Goal: Use online tool/utility: Utilize a website feature to perform a specific function

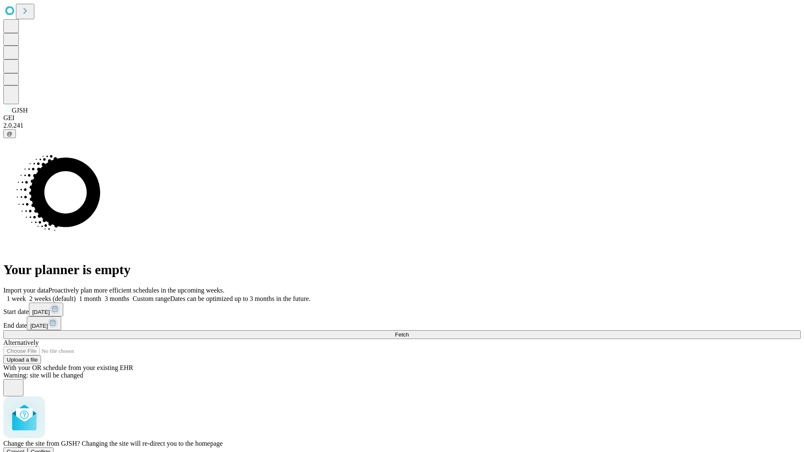
click at [51, 449] on span "Confirm" at bounding box center [41, 452] width 20 height 6
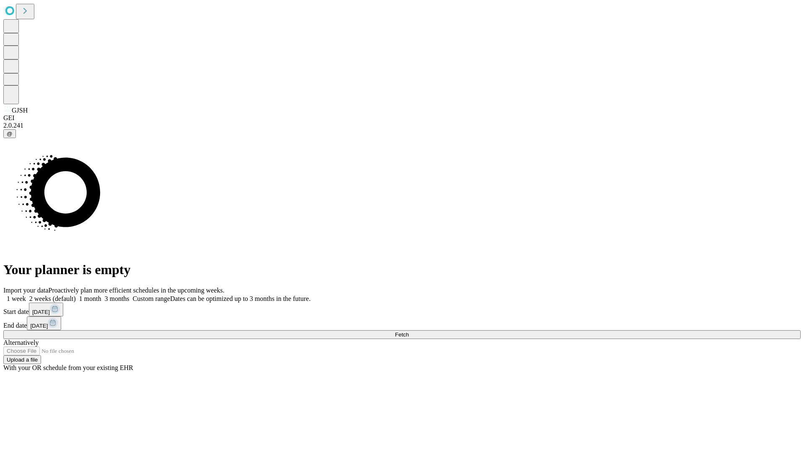
click at [76, 295] on label "2 weeks (default)" at bounding box center [51, 298] width 50 height 7
click at [409, 332] on span "Fetch" at bounding box center [402, 335] width 14 height 6
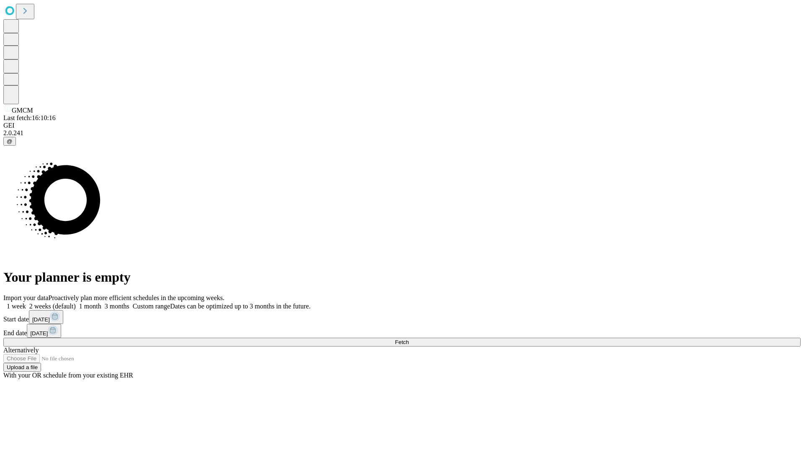
click at [76, 303] on label "2 weeks (default)" at bounding box center [51, 306] width 50 height 7
click at [409, 339] on span "Fetch" at bounding box center [402, 342] width 14 height 6
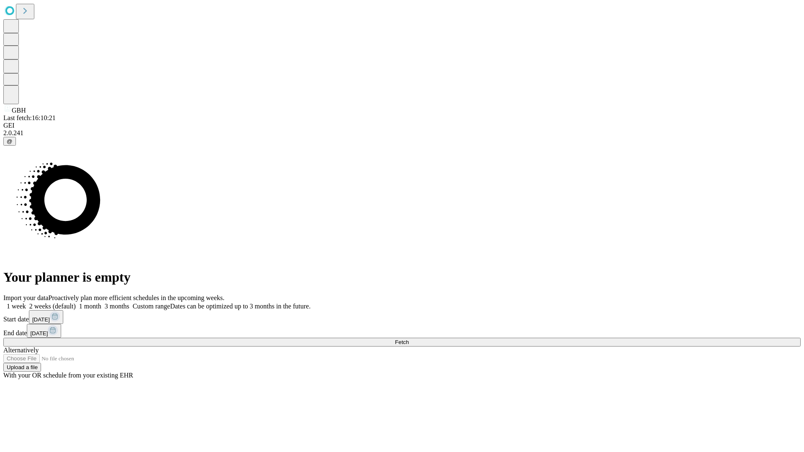
click at [76, 303] on label "2 weeks (default)" at bounding box center [51, 306] width 50 height 7
click at [409, 339] on span "Fetch" at bounding box center [402, 342] width 14 height 6
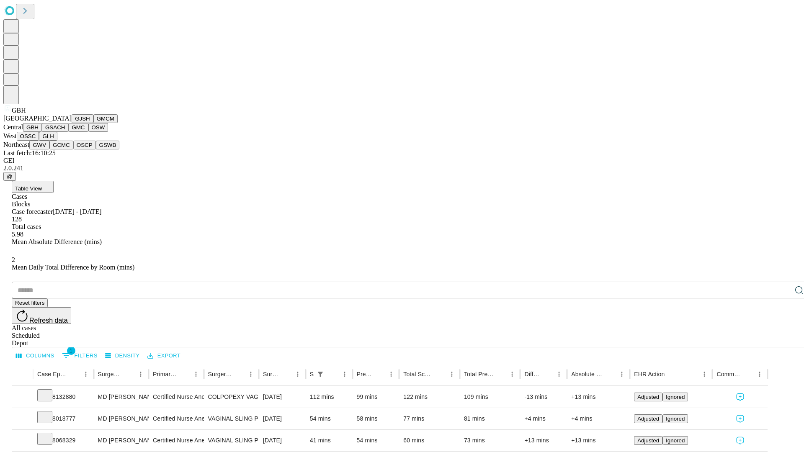
click at [65, 132] on button "GSACH" at bounding box center [55, 127] width 26 height 9
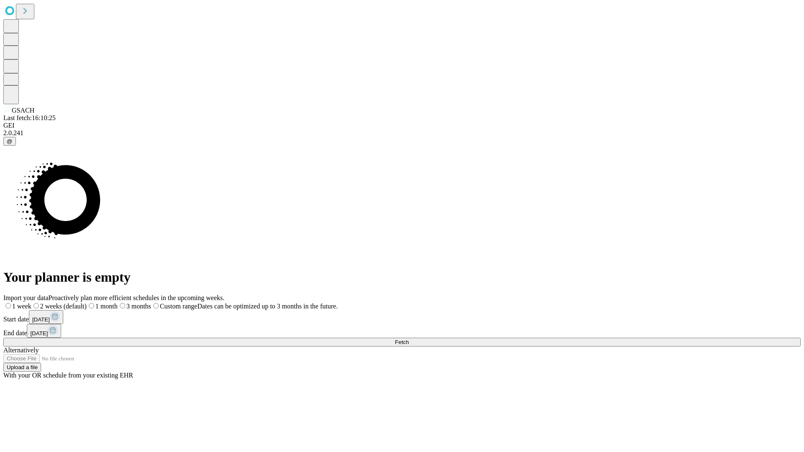
click at [87, 303] on label "2 weeks (default)" at bounding box center [58, 306] width 55 height 7
click at [409, 339] on span "Fetch" at bounding box center [402, 342] width 14 height 6
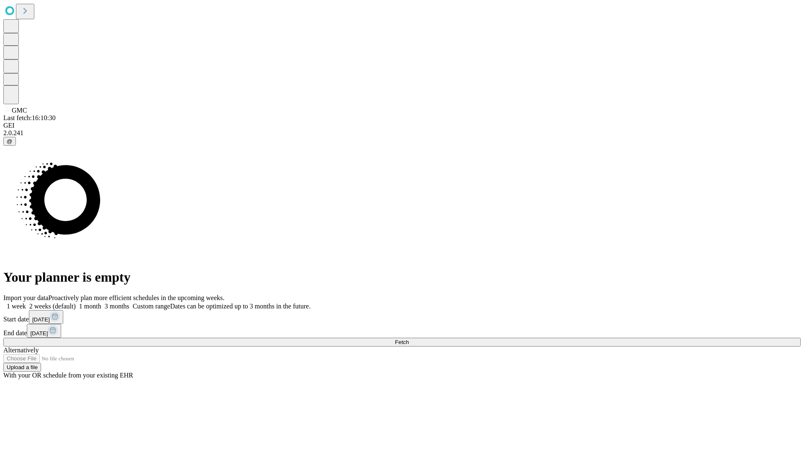
click at [76, 303] on label "2 weeks (default)" at bounding box center [51, 306] width 50 height 7
click at [409, 339] on span "Fetch" at bounding box center [402, 342] width 14 height 6
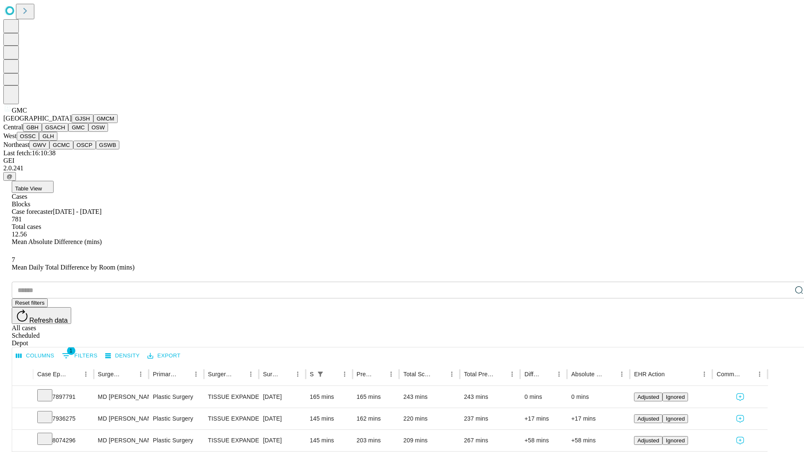
click at [88, 132] on button "OSW" at bounding box center [98, 127] width 20 height 9
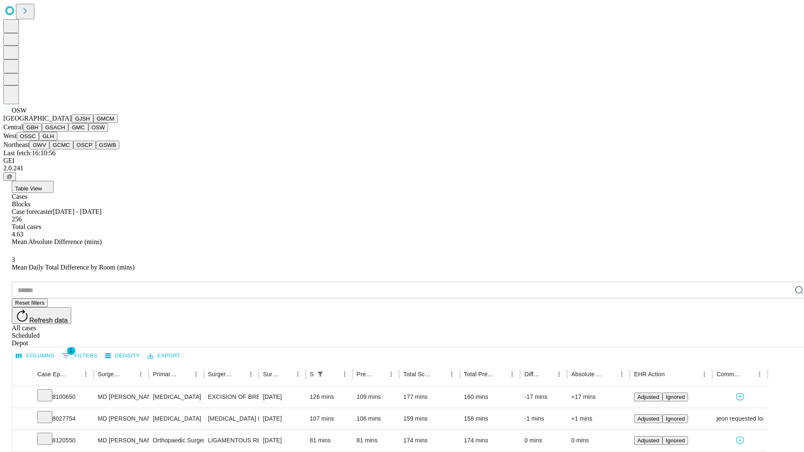
click at [39, 141] on button "OSSC" at bounding box center [28, 136] width 23 height 9
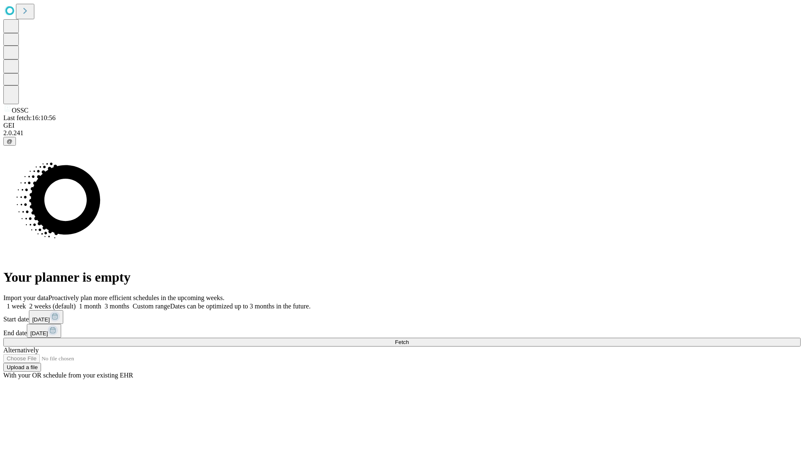
click at [76, 303] on label "2 weeks (default)" at bounding box center [51, 306] width 50 height 7
click at [409, 339] on span "Fetch" at bounding box center [402, 342] width 14 height 6
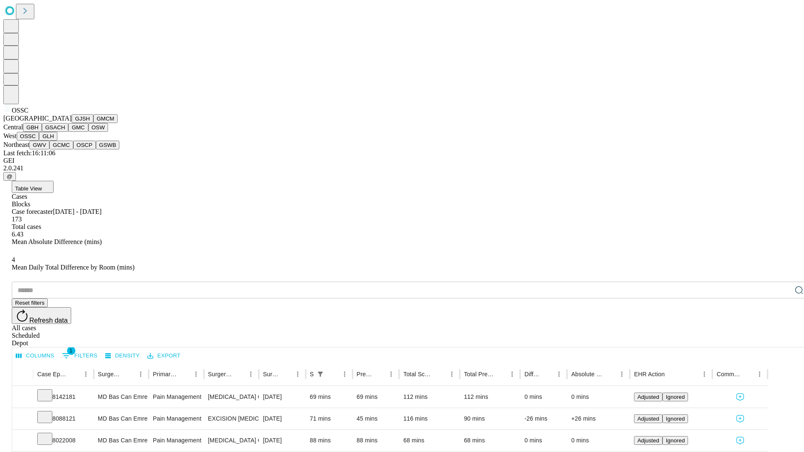
click at [57, 141] on button "GLH" at bounding box center [48, 136] width 18 height 9
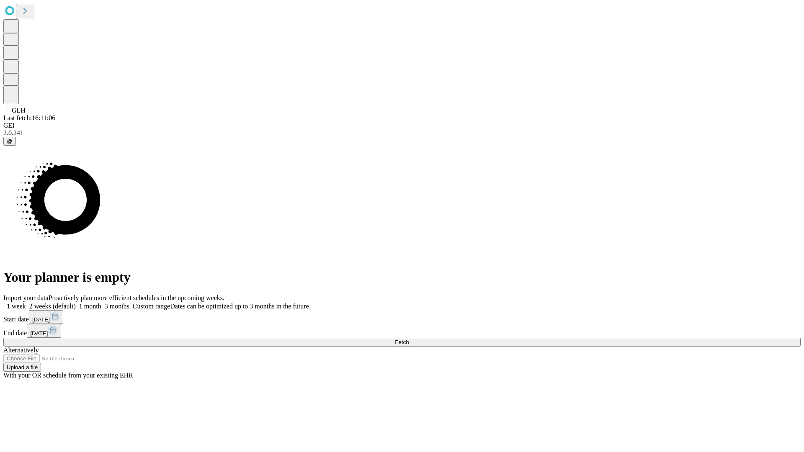
click at [76, 303] on label "2 weeks (default)" at bounding box center [51, 306] width 50 height 7
click at [409, 339] on span "Fetch" at bounding box center [402, 342] width 14 height 6
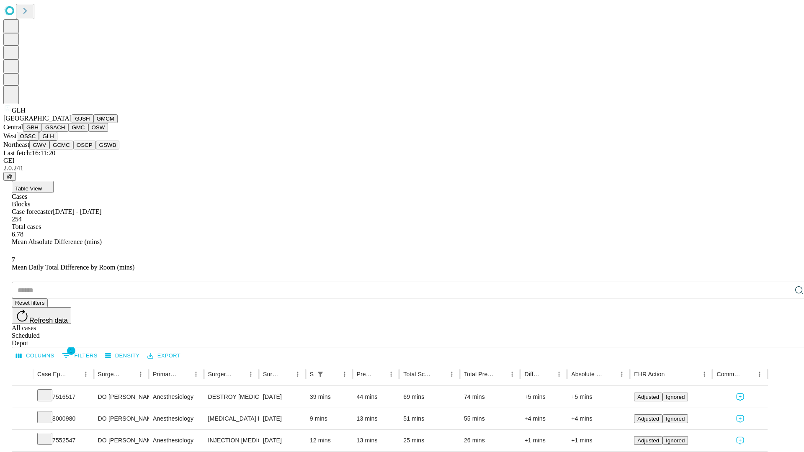
click at [49, 150] on button "GWV" at bounding box center [39, 145] width 20 height 9
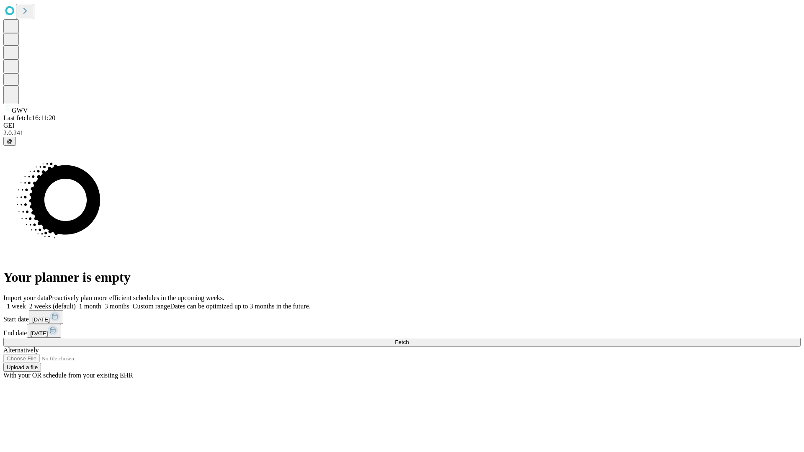
click at [76, 303] on label "2 weeks (default)" at bounding box center [51, 306] width 50 height 7
click at [409, 339] on span "Fetch" at bounding box center [402, 342] width 14 height 6
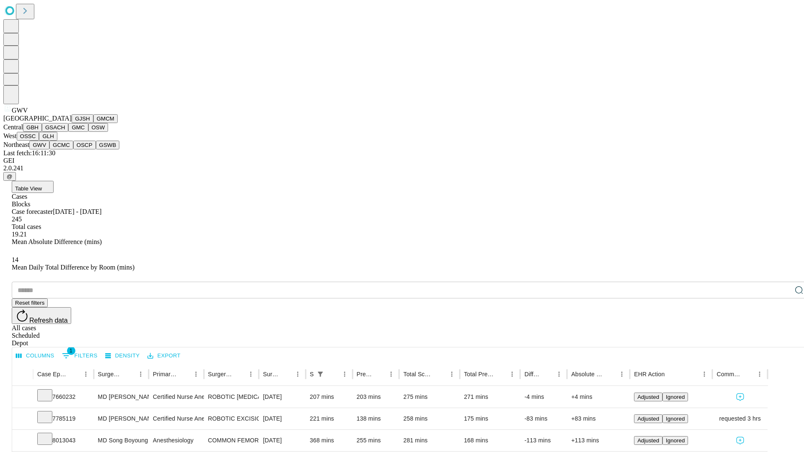
click at [65, 150] on button "GCMC" at bounding box center [61, 145] width 24 height 9
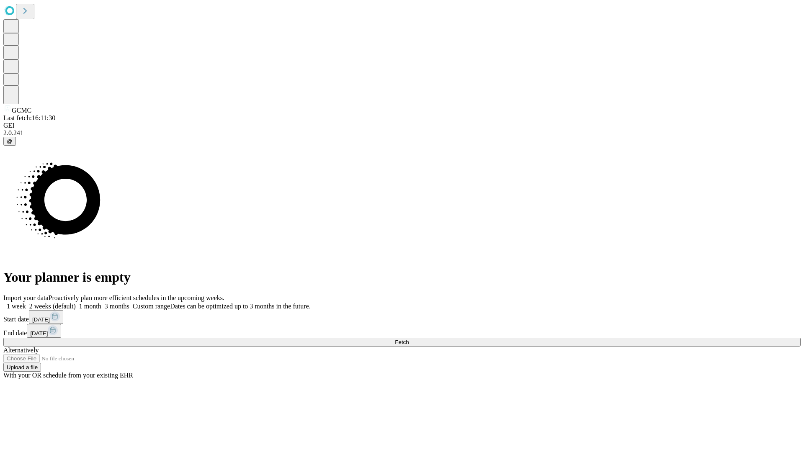
click at [409, 339] on span "Fetch" at bounding box center [402, 342] width 14 height 6
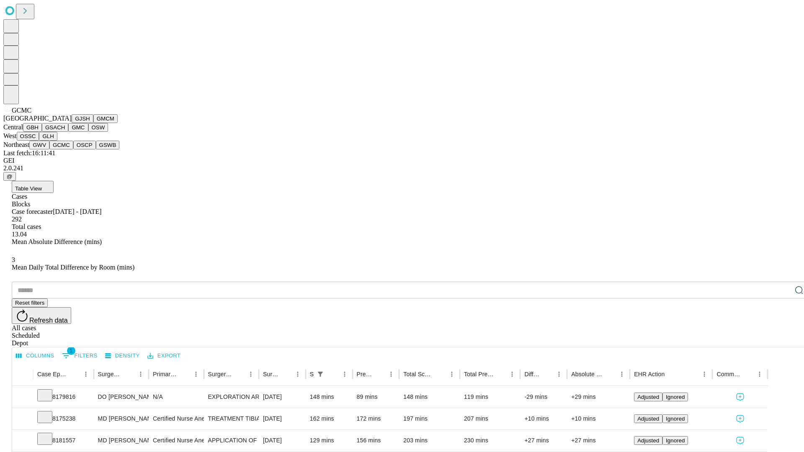
click at [73, 150] on button "OSCP" at bounding box center [84, 145] width 23 height 9
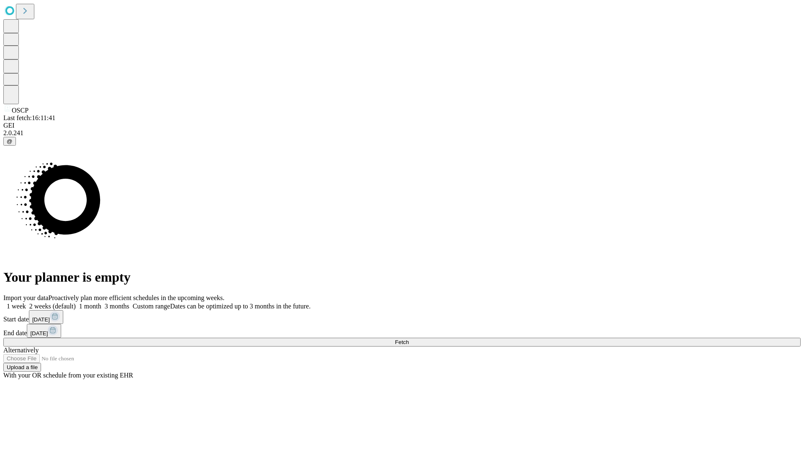
click at [409, 339] on span "Fetch" at bounding box center [402, 342] width 14 height 6
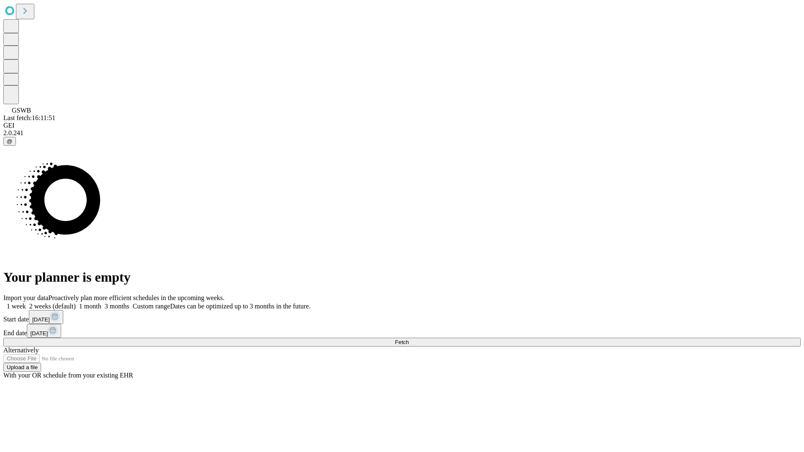
click at [409, 339] on span "Fetch" at bounding box center [402, 342] width 14 height 6
